Goal: Check status: Check status

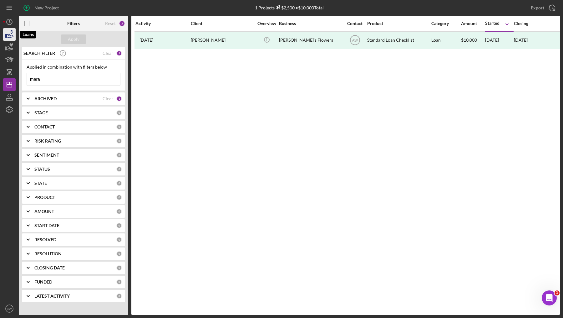
click at [13, 33] on icon "button" at bounding box center [10, 35] width 16 height 16
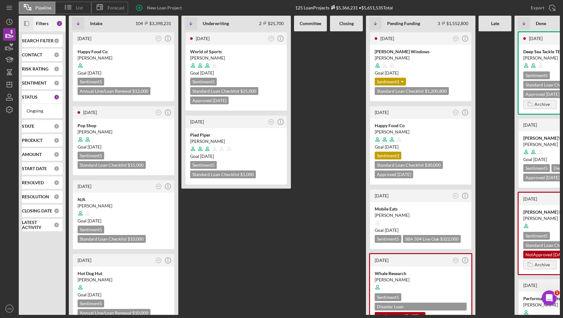
click at [27, 22] on icon "Icon/Panel Side Expand" at bounding box center [27, 24] width 14 height 14
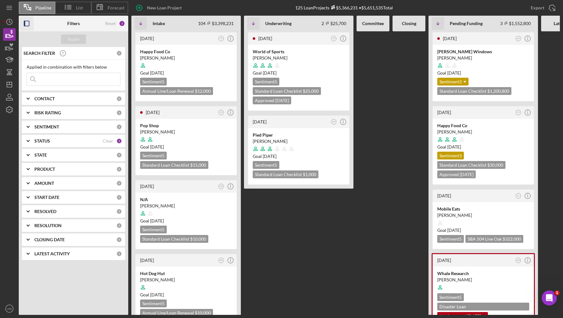
click at [56, 80] on input at bounding box center [73, 79] width 93 height 13
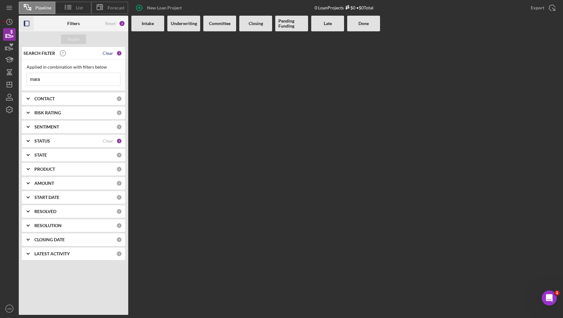
type input "mara"
click at [108, 52] on div "Clear" at bounding box center [108, 53] width 11 height 5
click at [73, 44] on div "Apply" at bounding box center [74, 39] width 110 height 16
click at [72, 39] on div "Apply" at bounding box center [74, 38] width 12 height 9
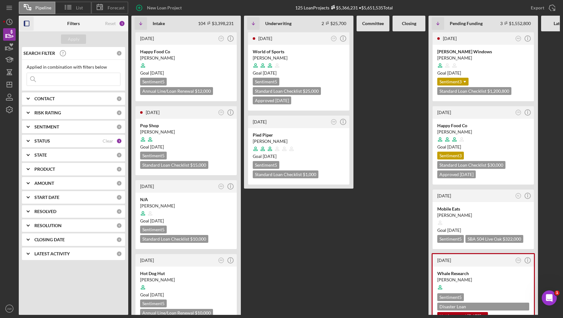
click at [54, 79] on input at bounding box center [73, 79] width 93 height 13
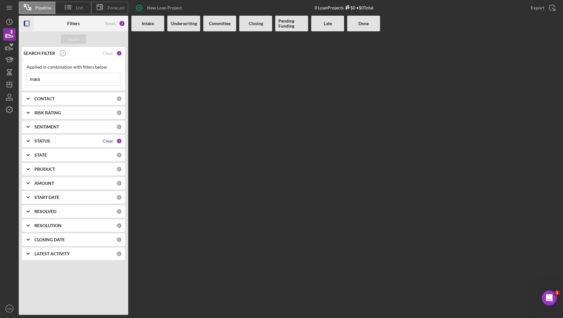
type input "mara"
click at [107, 141] on div "Clear" at bounding box center [108, 140] width 11 height 5
click at [73, 42] on div "Apply" at bounding box center [74, 38] width 12 height 9
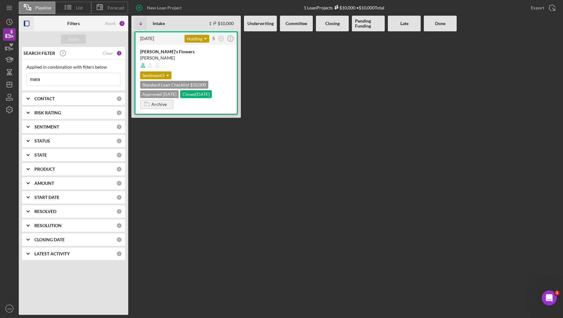
click at [189, 62] on div at bounding box center [186, 65] width 92 height 12
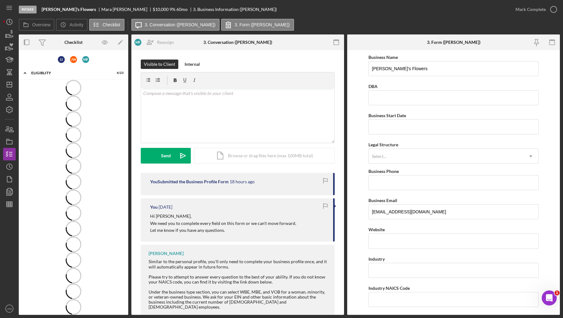
scroll to position [201, 0]
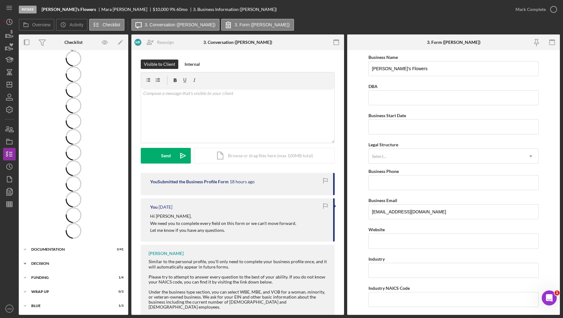
click at [33, 263] on div "Decision" at bounding box center [75, 263] width 89 height 4
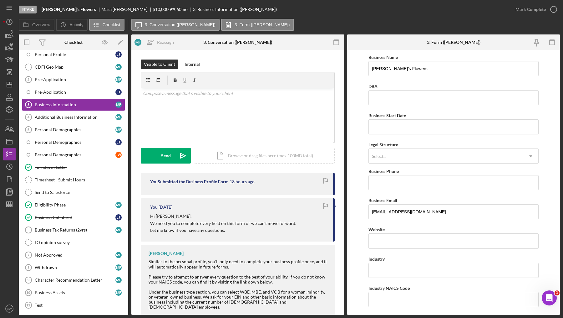
scroll to position [226, 0]
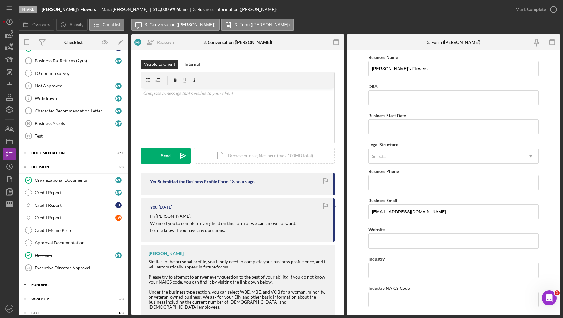
click at [39, 283] on div "Funding" at bounding box center [75, 285] width 89 height 4
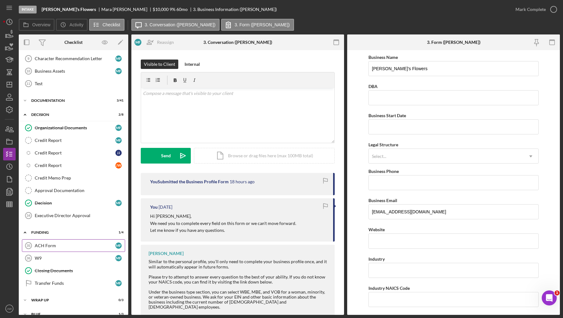
click at [51, 239] on link "ACH Form 35 ACH Form M F" at bounding box center [73, 245] width 103 height 13
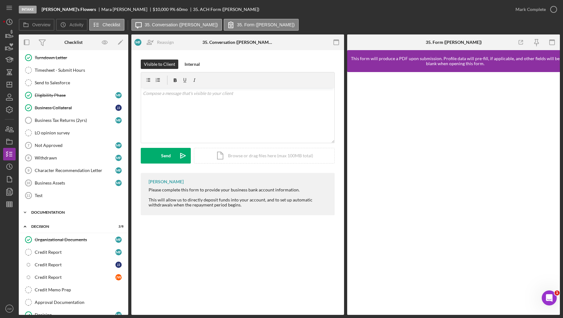
scroll to position [278, 0]
